Goal: Task Accomplishment & Management: Complete application form

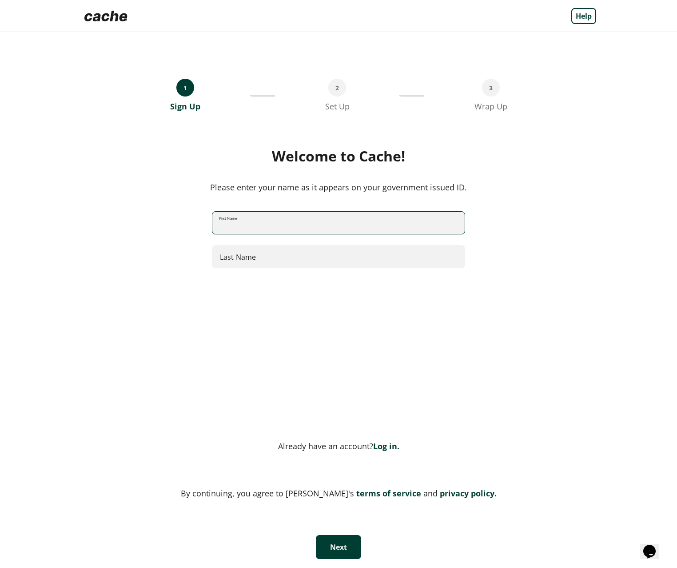
click at [354, 226] on input "First Name" at bounding box center [338, 223] width 252 height 24
type input "*****"
click at [326, 545] on button "Next" at bounding box center [338, 547] width 45 height 24
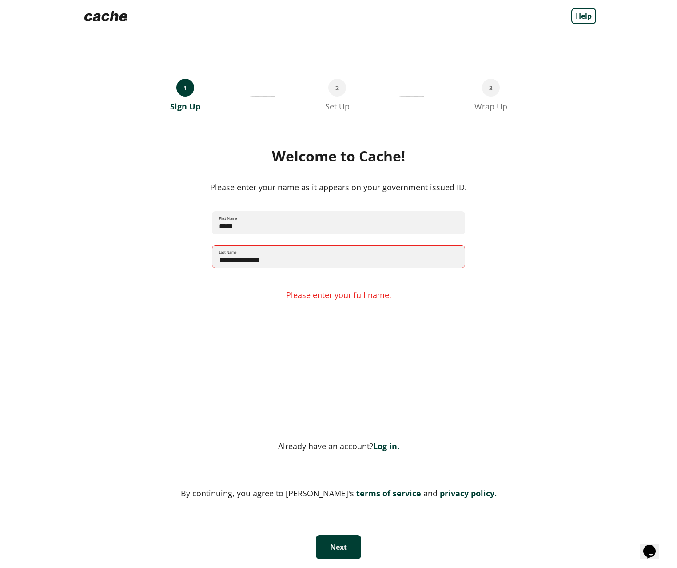
click at [259, 257] on input "**********" at bounding box center [338, 257] width 252 height 24
type input "*******"
click at [338, 545] on button "Next" at bounding box center [338, 547] width 45 height 24
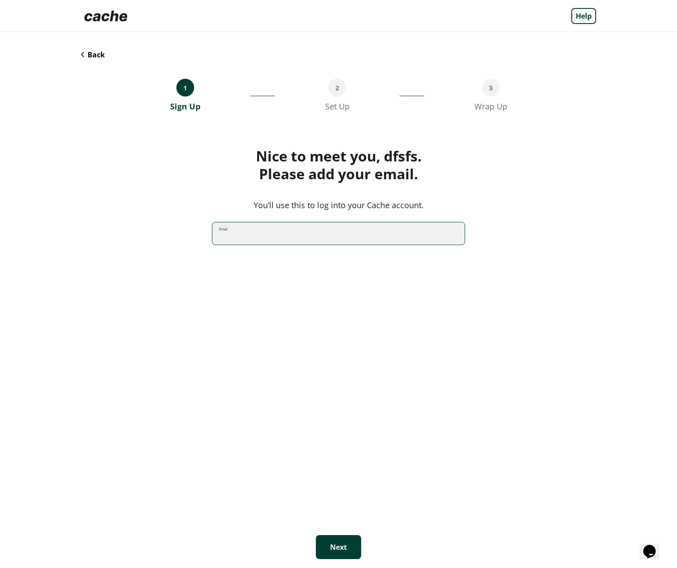
click at [272, 239] on input "Email" at bounding box center [338, 234] width 252 height 24
type input "**********"
click at [335, 544] on button "Next" at bounding box center [338, 547] width 45 height 24
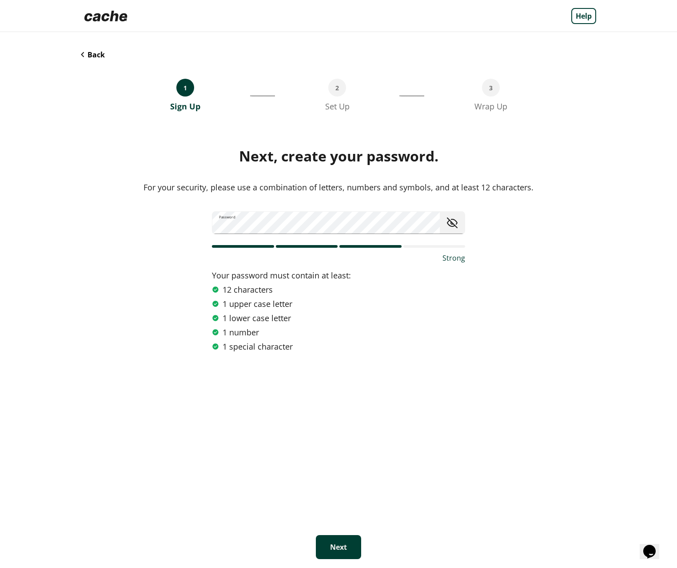
click at [349, 550] on button "Next" at bounding box center [338, 547] width 45 height 24
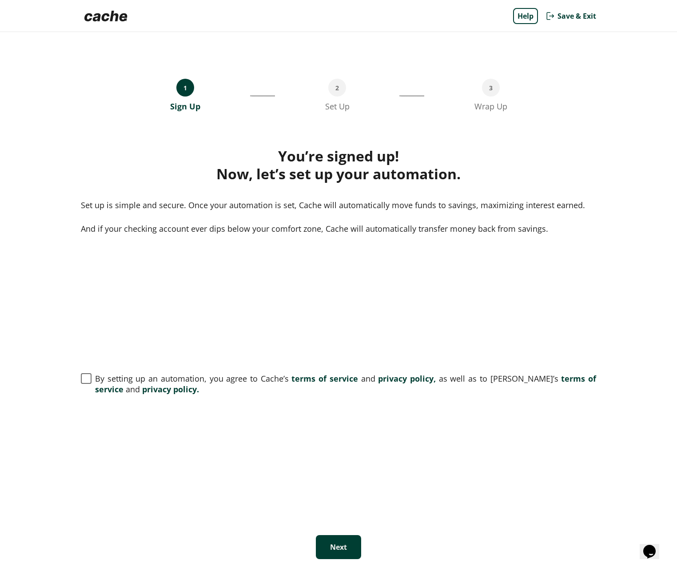
click at [84, 380] on span at bounding box center [86, 378] width 11 height 11
click at [337, 550] on button "Next" at bounding box center [338, 547] width 45 height 24
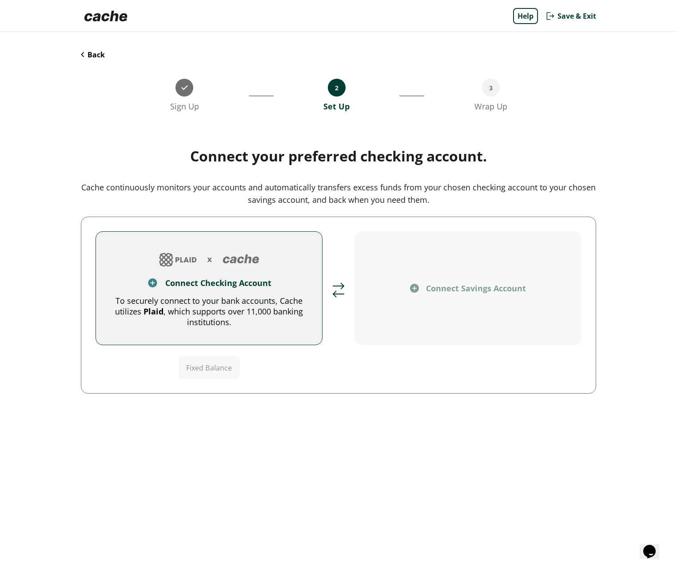
click at [93, 48] on div "Back Sign Up __________________________________ 2 Set Up ______________________…" at bounding box center [338, 300] width 533 height 536
click at [92, 55] on button "Back" at bounding box center [93, 55] width 24 height 10
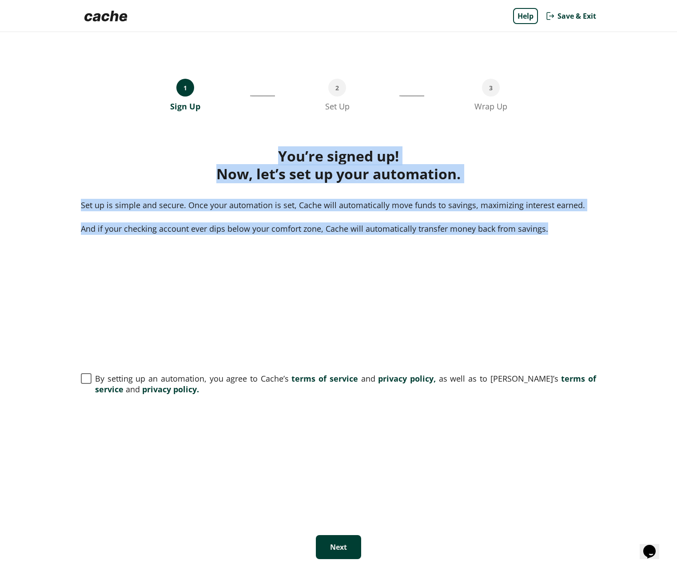
drag, startPoint x: 275, startPoint y: 146, endPoint x: 567, endPoint y: 238, distance: 306.1
click at [567, 238] on div "1 Sign Up __________________________________ 2 Set Up _________________________…" at bounding box center [338, 300] width 533 height 536
copy div "You’re signed up! Now, let’s set up your automation. Set up is simple and secur…"
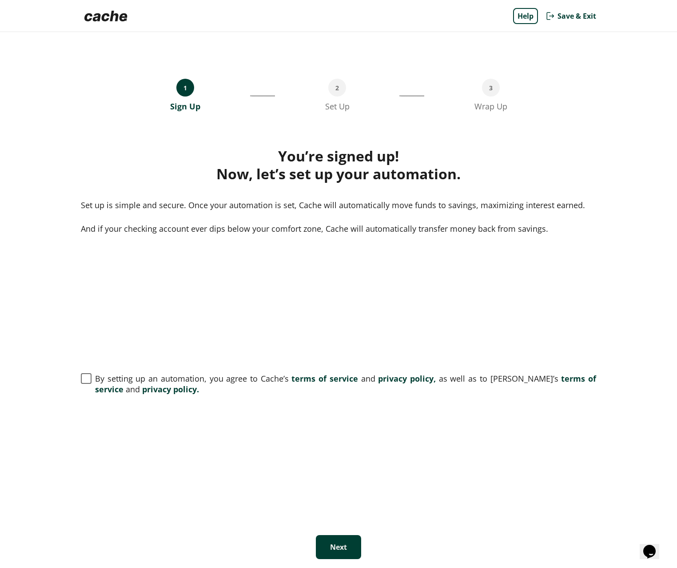
click at [317, 215] on div "Set up is simple and secure. Once your automation is set, Cache will automatica…" at bounding box center [339, 217] width 516 height 36
drag, startPoint x: 70, startPoint y: 209, endPoint x: 186, endPoint y: 210, distance: 116.0
click at [187, 209] on div "Help Save & Exit 1 Sign Up __________________________________ 2 Set Up ________…" at bounding box center [338, 284] width 677 height 568
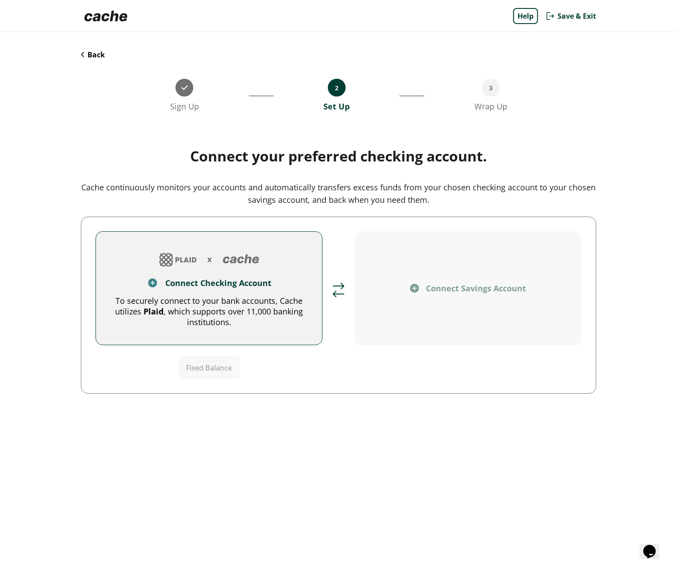
click at [185, 89] on img at bounding box center [184, 87] width 7 height 4
click at [90, 55] on button "Back" at bounding box center [93, 55] width 24 height 10
